Goal: Task Accomplishment & Management: Manage account settings

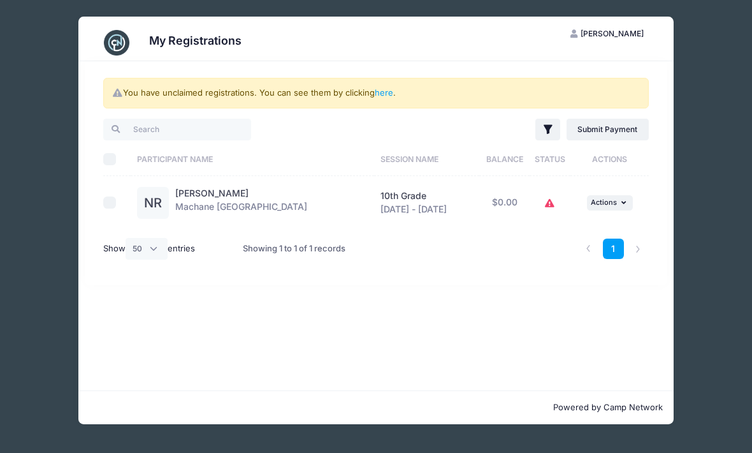
select select "50"
click at [388, 92] on link "here" at bounding box center [384, 92] width 18 height 10
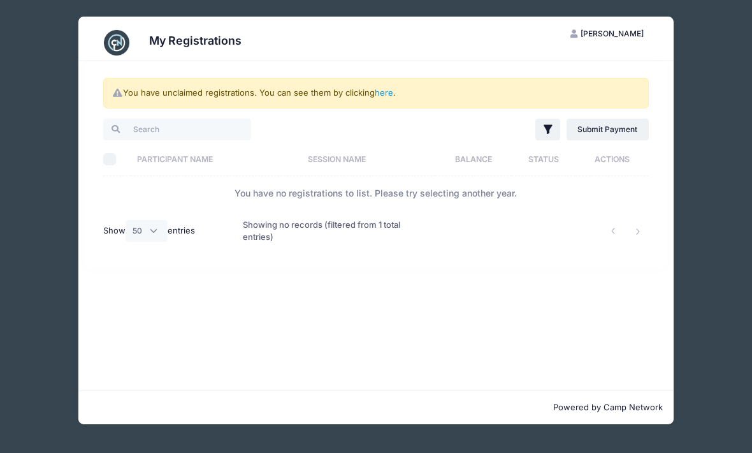
click at [385, 97] on link "here" at bounding box center [384, 92] width 18 height 10
click at [391, 86] on div "You have unclaimed registrations. You can see them by clicking here ." at bounding box center [375, 93] width 545 height 31
click at [152, 154] on th "Participant Name" at bounding box center [216, 159] width 171 height 34
click at [174, 29] on div "My Registrations" at bounding box center [377, 43] width 558 height 36
click at [113, 45] on img at bounding box center [116, 42] width 25 height 25
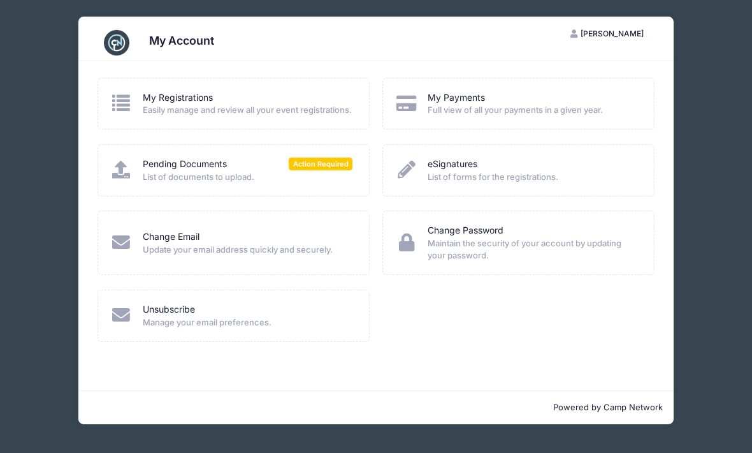
click at [159, 171] on link "Pending Documents" at bounding box center [185, 163] width 84 height 13
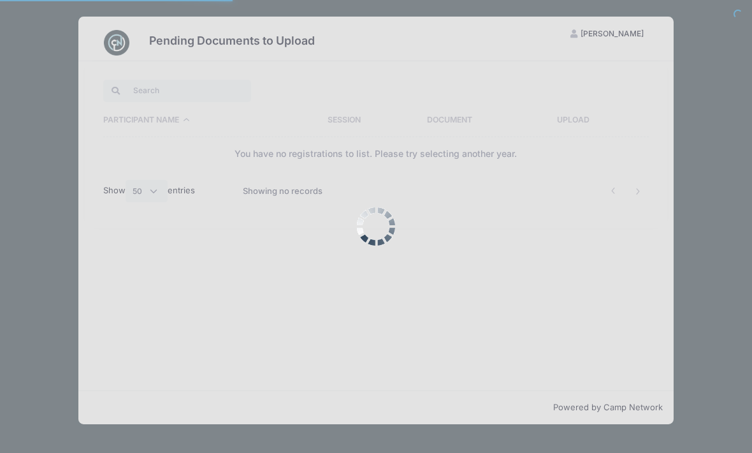
select select "50"
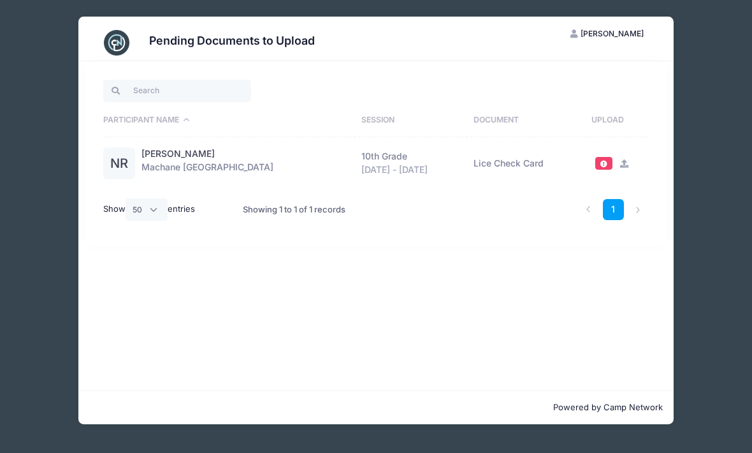
click at [646, 210] on li at bounding box center [638, 209] width 21 height 21
click at [525, 159] on td "Lice Check Card" at bounding box center [526, 163] width 118 height 53
click at [606, 162] on span at bounding box center [604, 163] width 9 height 7
click at [519, 161] on td "Lice Check Card" at bounding box center [526, 163] width 118 height 53
click at [502, 166] on td "Lice Check Card" at bounding box center [526, 163] width 118 height 53
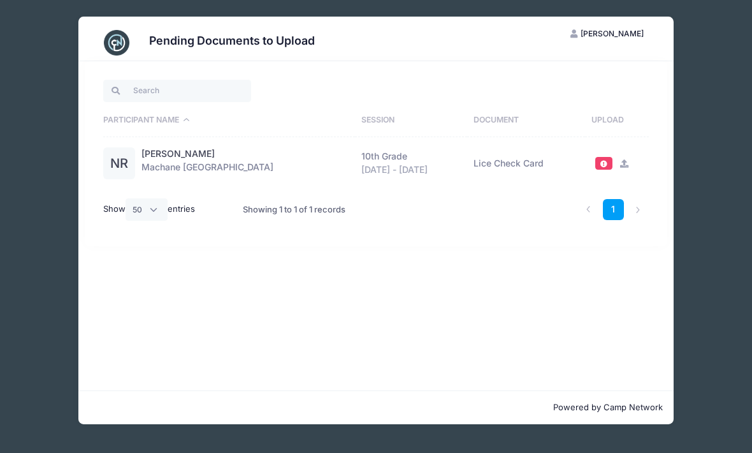
click at [504, 159] on td "Lice Check Card" at bounding box center [526, 163] width 118 height 53
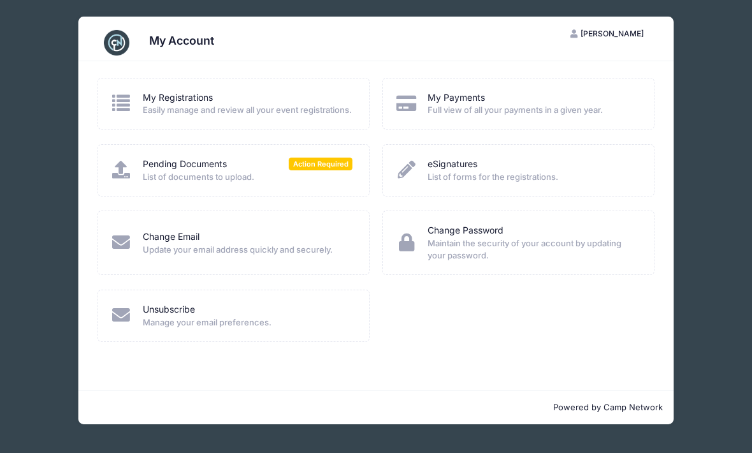
click at [469, 105] on link "My Payments" at bounding box center [456, 97] width 57 height 13
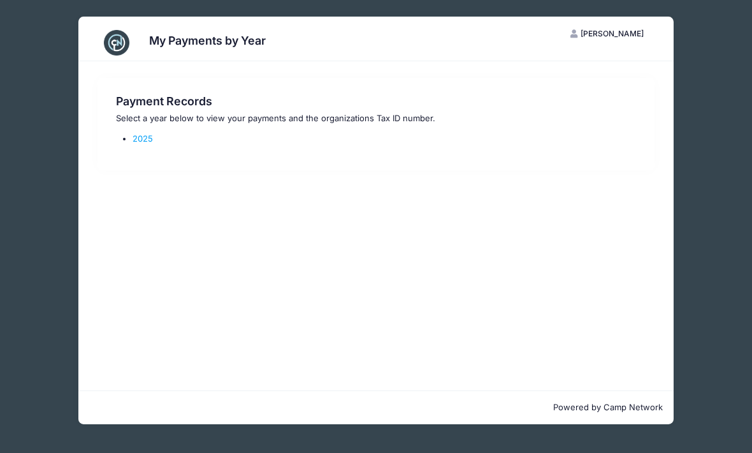
click at [138, 137] on link "2025" at bounding box center [143, 138] width 20 height 10
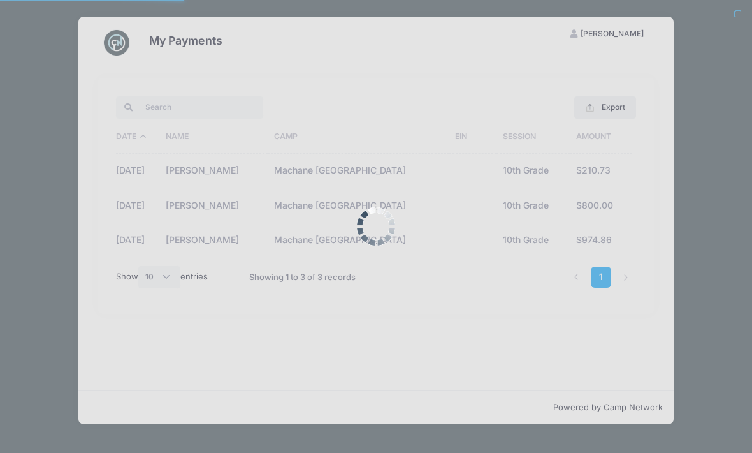
select select "10"
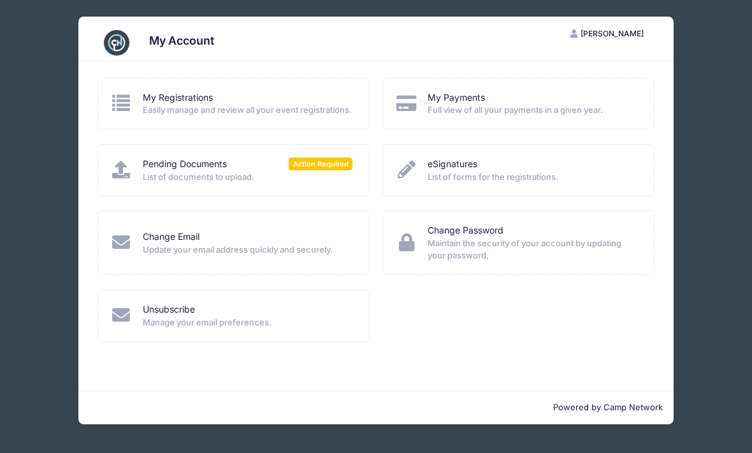
click at [149, 96] on link "My Registrations" at bounding box center [178, 97] width 70 height 13
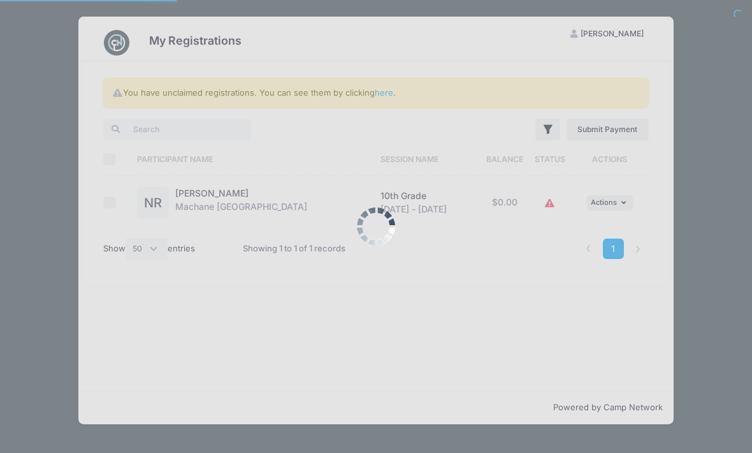
select select "50"
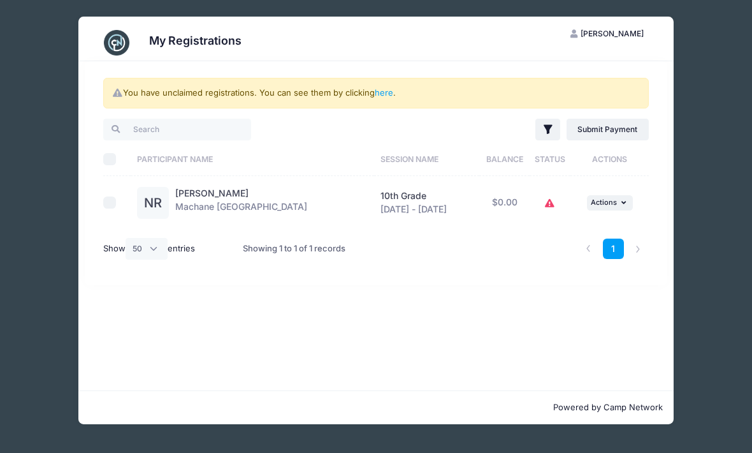
click at [551, 203] on icon at bounding box center [550, 203] width 10 height 0
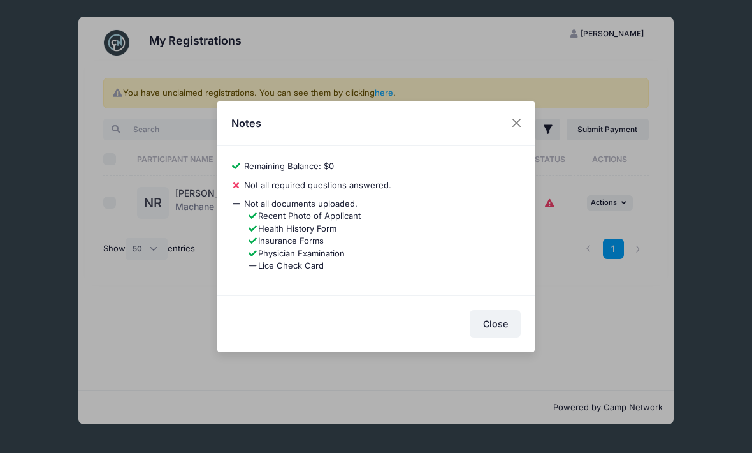
click at [521, 125] on button "Close" at bounding box center [516, 123] width 23 height 23
